Goal: Transaction & Acquisition: Book appointment/travel/reservation

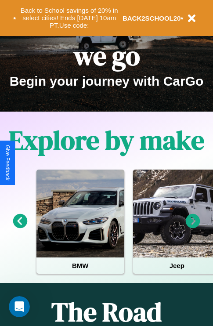
scroll to position [136, 0]
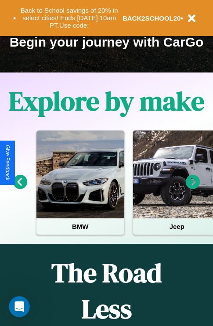
click at [20, 188] on icon at bounding box center [20, 182] width 15 height 15
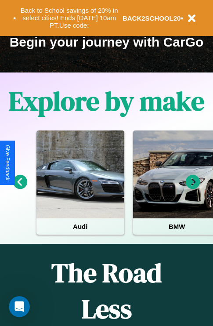
click at [193, 188] on icon at bounding box center [193, 182] width 15 height 15
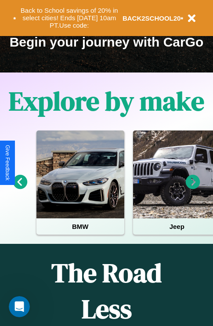
click at [193, 188] on icon at bounding box center [193, 182] width 15 height 15
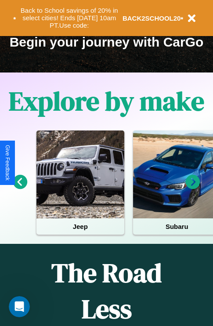
click at [193, 188] on icon at bounding box center [193, 182] width 15 height 15
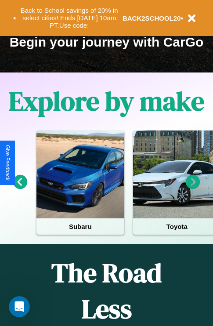
click at [193, 188] on icon at bounding box center [193, 182] width 15 height 15
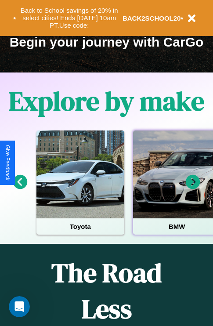
click at [176, 188] on div at bounding box center [177, 175] width 88 height 88
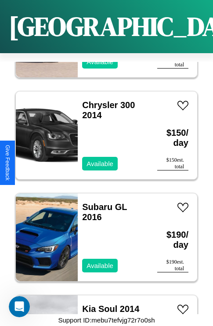
scroll to position [6158, 0]
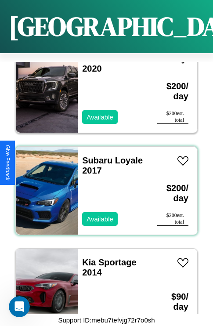
click at [103, 186] on div "Subaru Loyale 2017 Available" at bounding box center [113, 191] width 71 height 88
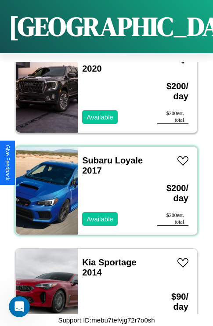
click at [103, 186] on div "Subaru Loyale 2017 Available" at bounding box center [113, 191] width 71 height 88
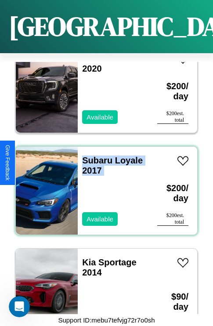
click at [103, 186] on div "Subaru Loyale 2017 Available" at bounding box center [113, 191] width 71 height 88
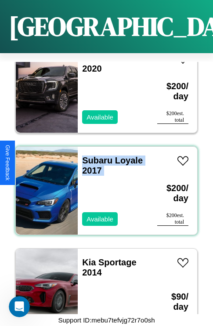
click at [103, 186] on div "Subaru Loyale 2017 Available" at bounding box center [113, 191] width 71 height 88
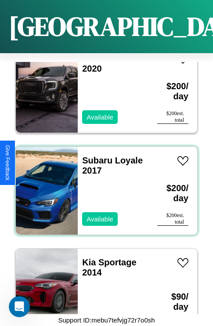
click at [103, 186] on div "Subaru Loyale 2017 Available" at bounding box center [113, 191] width 71 height 88
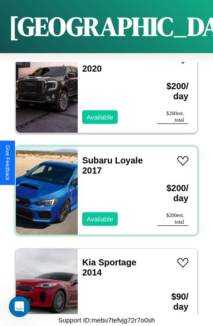
click at [103, 186] on div "Subaru Loyale 2017 Available" at bounding box center [113, 191] width 71 height 88
click at [95, 156] on link "Subaru Loyale 2017" at bounding box center [112, 166] width 61 height 20
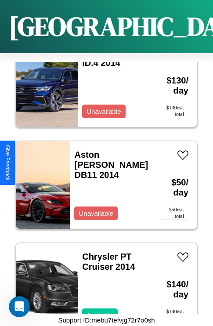
scroll to position [748, 0]
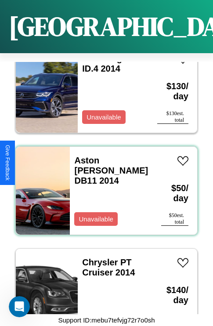
click at [103, 186] on div "Aston [PERSON_NAME] DB11 2014 Unavailable" at bounding box center [111, 191] width 83 height 88
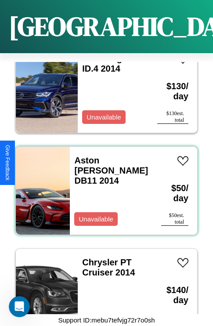
click at [103, 186] on div "Aston [PERSON_NAME] DB11 2014 Unavailable" at bounding box center [111, 191] width 83 height 88
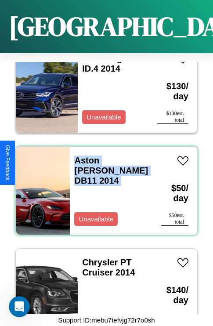
click at [103, 186] on div "Aston [PERSON_NAME] DB11 2014 Unavailable" at bounding box center [111, 191] width 83 height 88
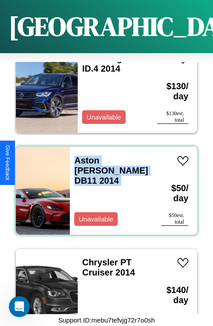
click at [103, 186] on div "Aston [PERSON_NAME] DB11 2014 Unavailable" at bounding box center [111, 191] width 83 height 88
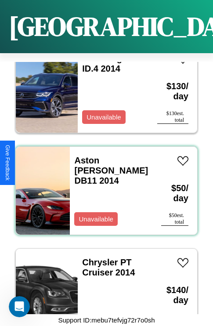
click at [103, 186] on div "Aston [PERSON_NAME] DB11 2014 Unavailable" at bounding box center [111, 191] width 83 height 88
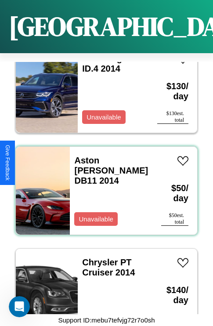
click at [103, 186] on div "Aston [PERSON_NAME] DB11 2014 Unavailable" at bounding box center [111, 191] width 83 height 88
click at [106, 156] on link "Aston [PERSON_NAME] DB11 2014" at bounding box center [111, 171] width 74 height 30
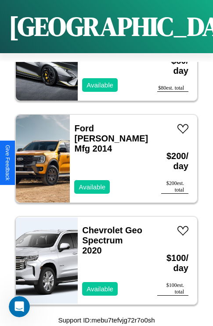
scroll to position [3810, 0]
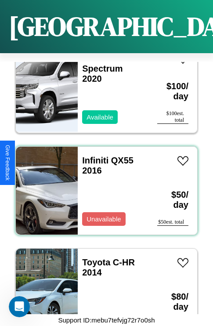
click at [103, 186] on div "Infiniti QX55 2016 Unavailable" at bounding box center [113, 191] width 71 height 88
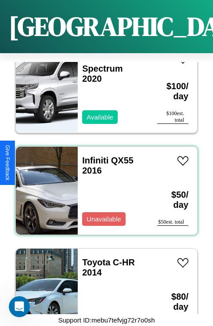
click at [103, 186] on div "Infiniti QX55 2016 Unavailable" at bounding box center [113, 191] width 71 height 88
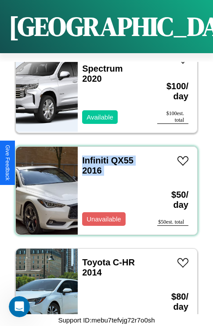
click at [103, 186] on div "Infiniti QX55 2016 Unavailable" at bounding box center [113, 191] width 71 height 88
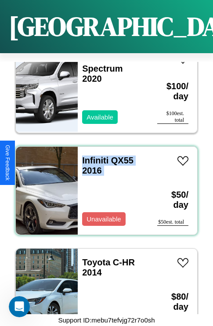
click at [103, 186] on div "Infiniti QX55 2016 Unavailable" at bounding box center [113, 191] width 71 height 88
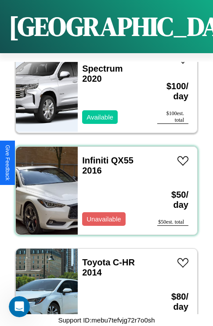
click at [103, 186] on div "Infiniti QX55 2016 Unavailable" at bounding box center [113, 191] width 71 height 88
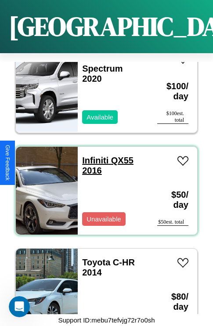
click at [93, 156] on link "Infiniti QX55 2016" at bounding box center [107, 166] width 51 height 20
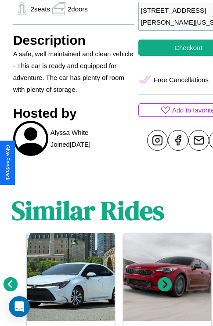
scroll to position [367, 13]
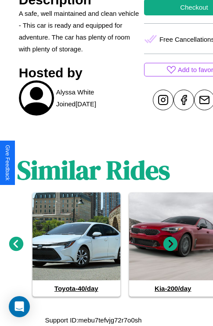
click at [171, 245] on icon at bounding box center [171, 244] width 15 height 15
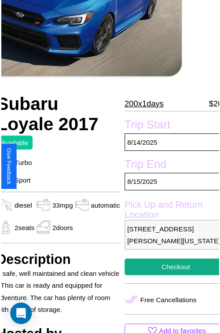
scroll to position [89, 39]
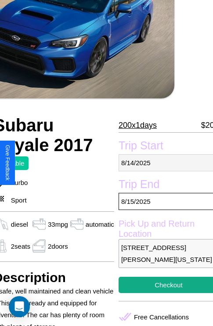
click at [163, 163] on p "8 / 14 / 2025" at bounding box center [169, 162] width 100 height 17
select select "*"
select select "****"
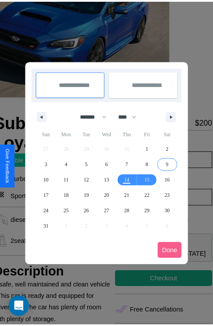
scroll to position [0, 39]
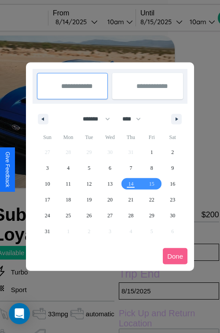
click at [88, 22] on div at bounding box center [110, 166] width 220 height 333
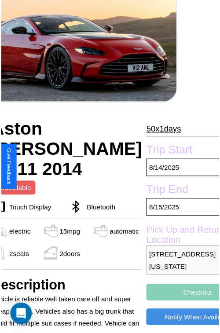
scroll to position [97, 42]
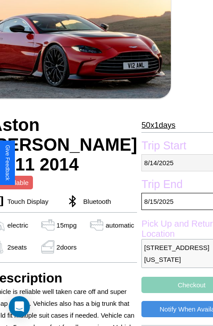
click at [163, 163] on p "[DATE]" at bounding box center [192, 162] width 100 height 17
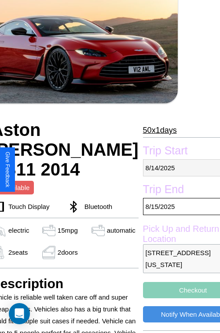
select select "*"
select select "****"
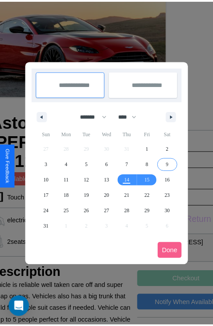
scroll to position [0, 42]
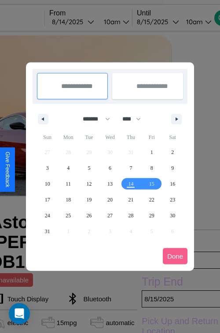
click at [85, 22] on div at bounding box center [110, 166] width 220 height 333
